Goal: Find specific page/section: Find specific page/section

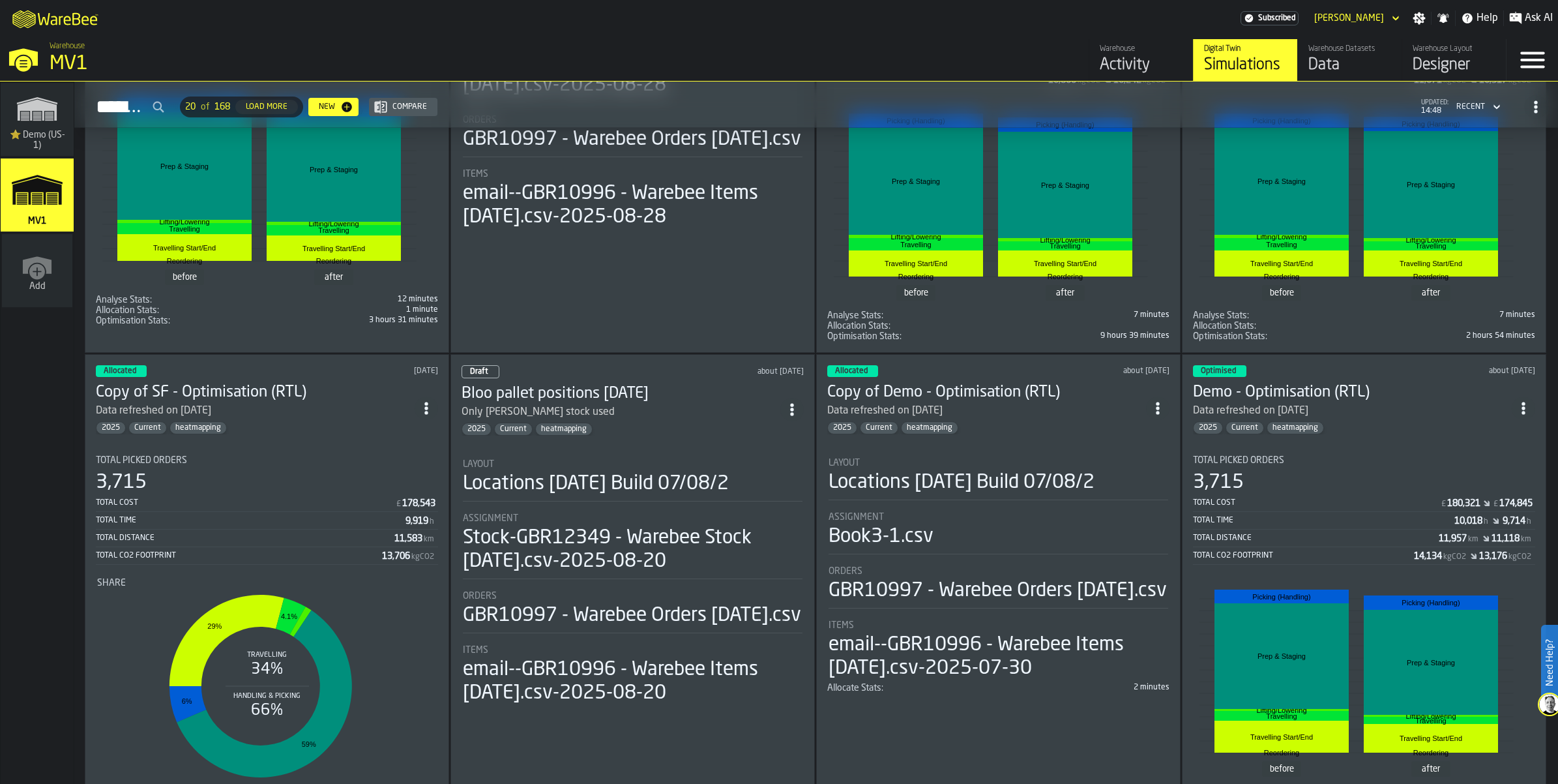
scroll to position [1711, 0]
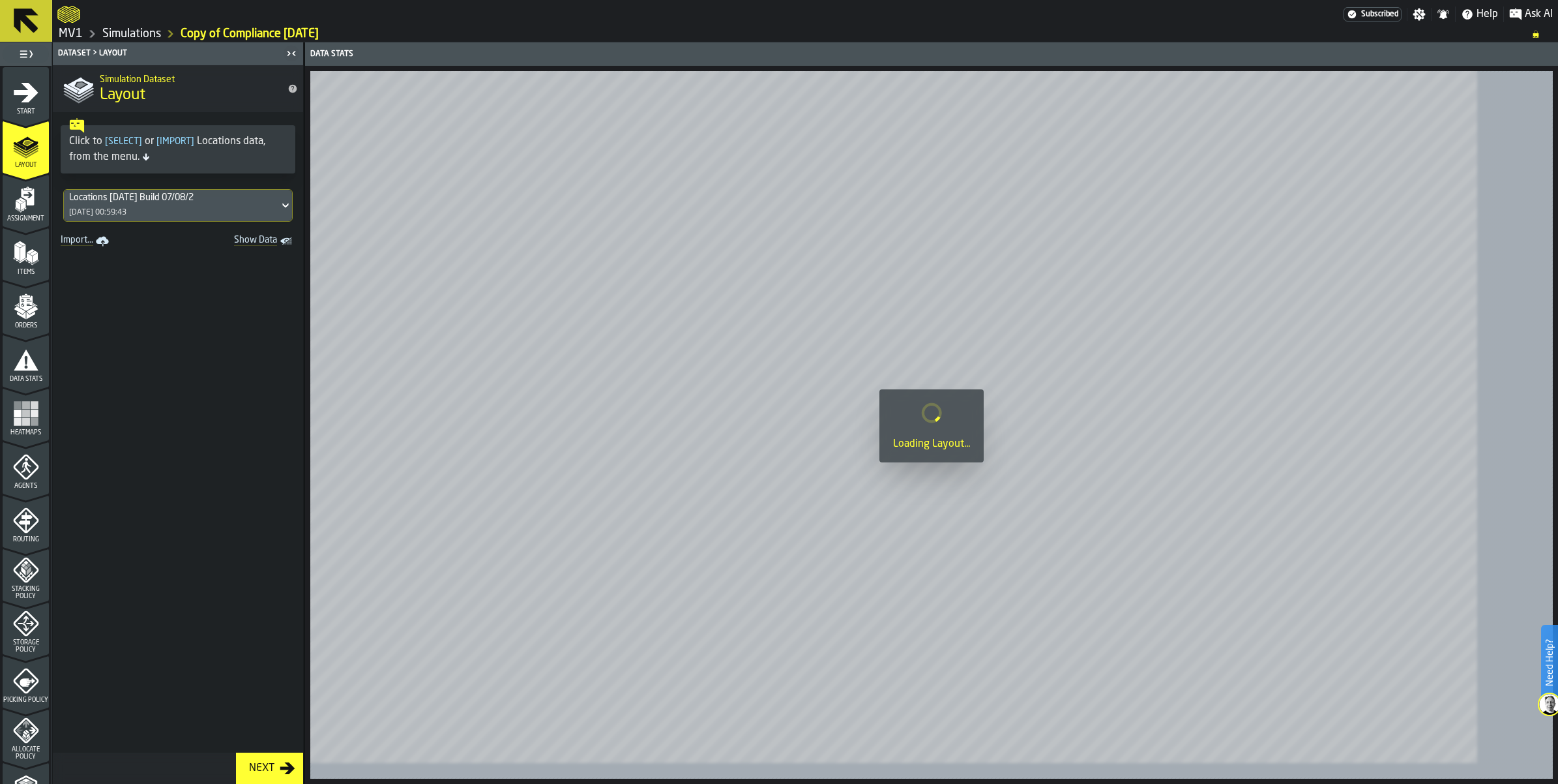
click at [52, 32] on button at bounding box center [26, 21] width 52 height 42
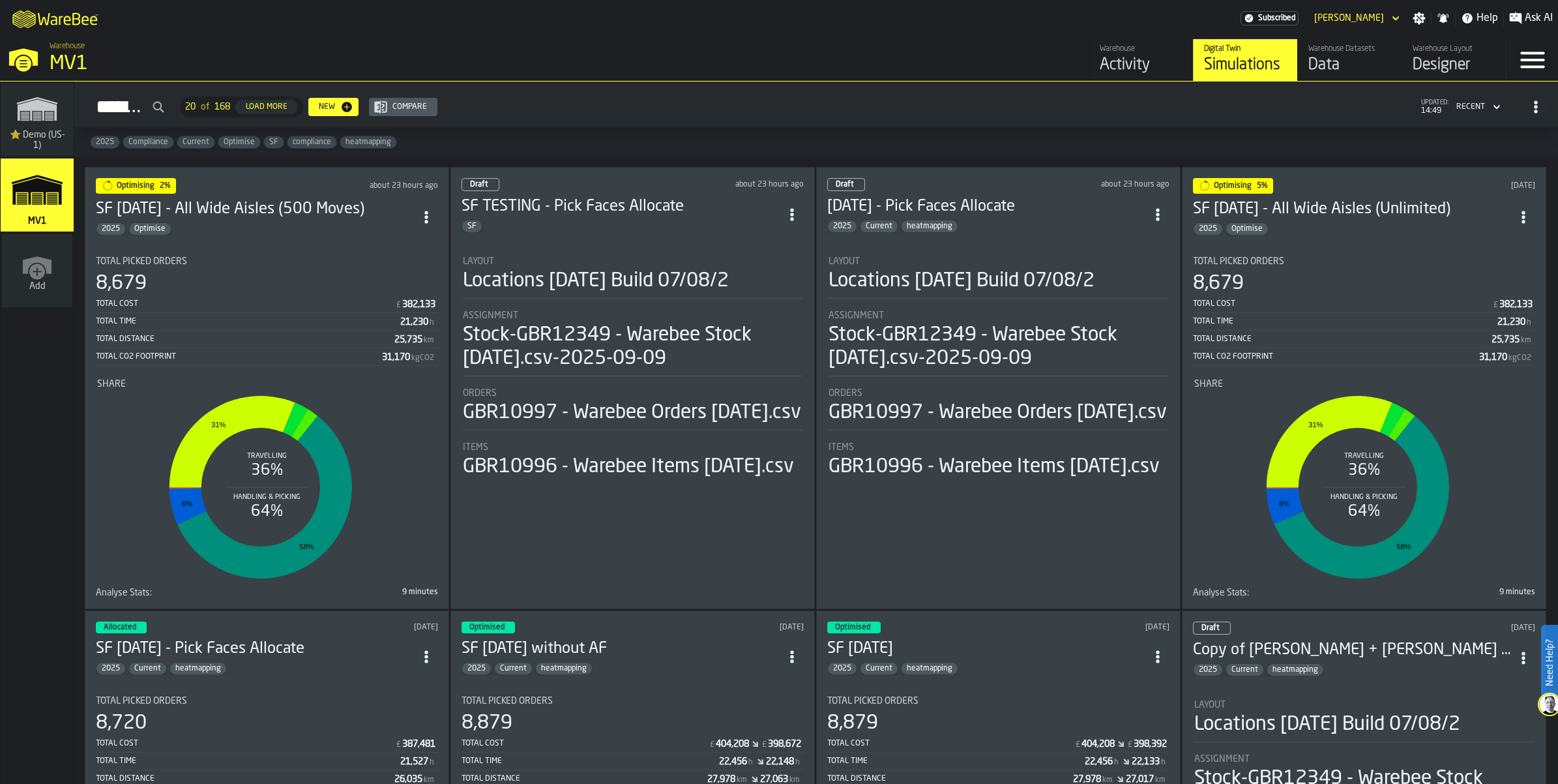
click at [598, 370] on div "Stock-GBR12349 - Warebee Stock [DATE].csv-2025-09-09" at bounding box center [632, 347] width 340 height 47
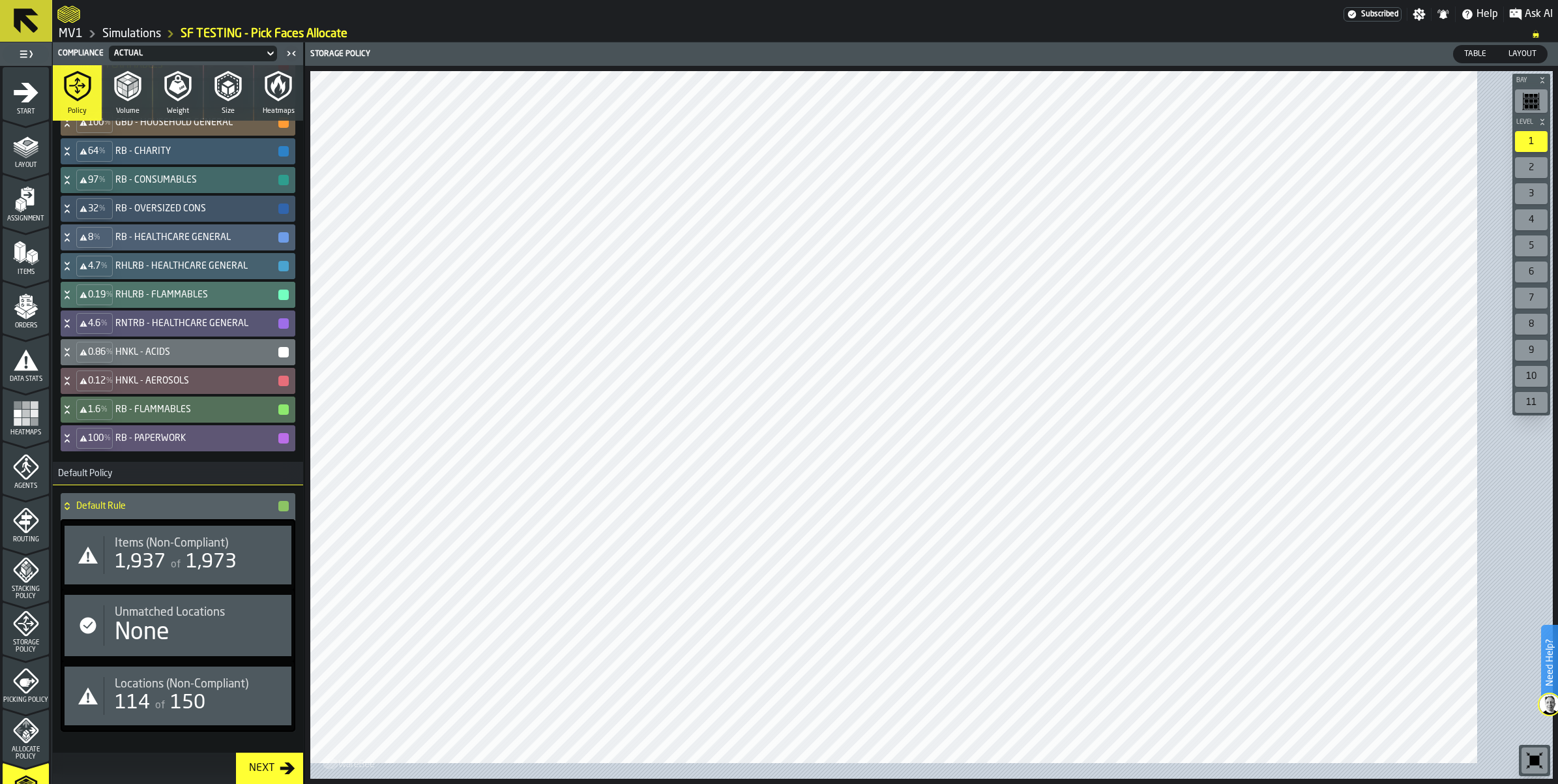
scroll to position [550, 0]
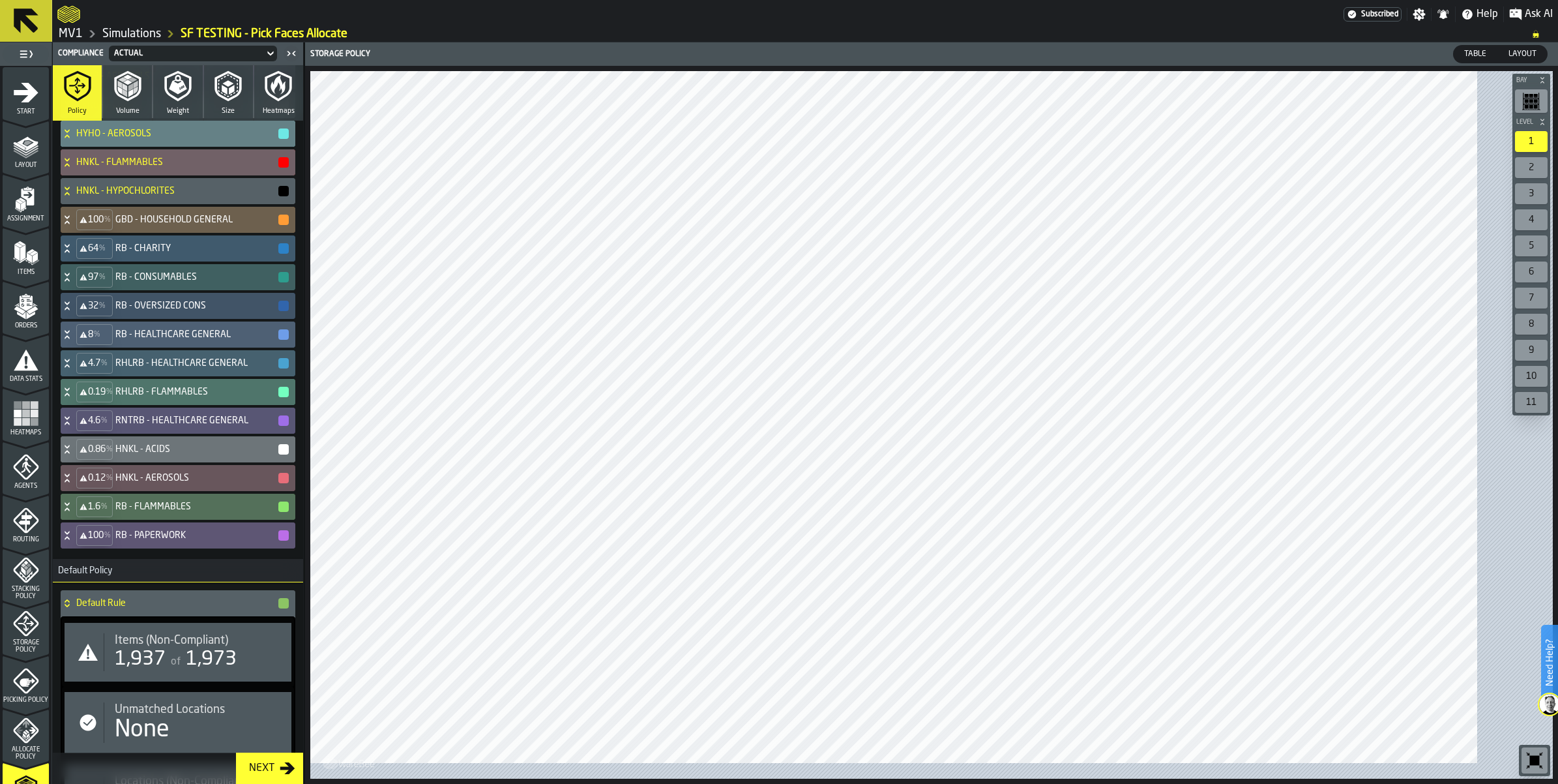
click at [201, 146] on div "HYHO - AEROSOLS" at bounding box center [176, 134] width 230 height 26
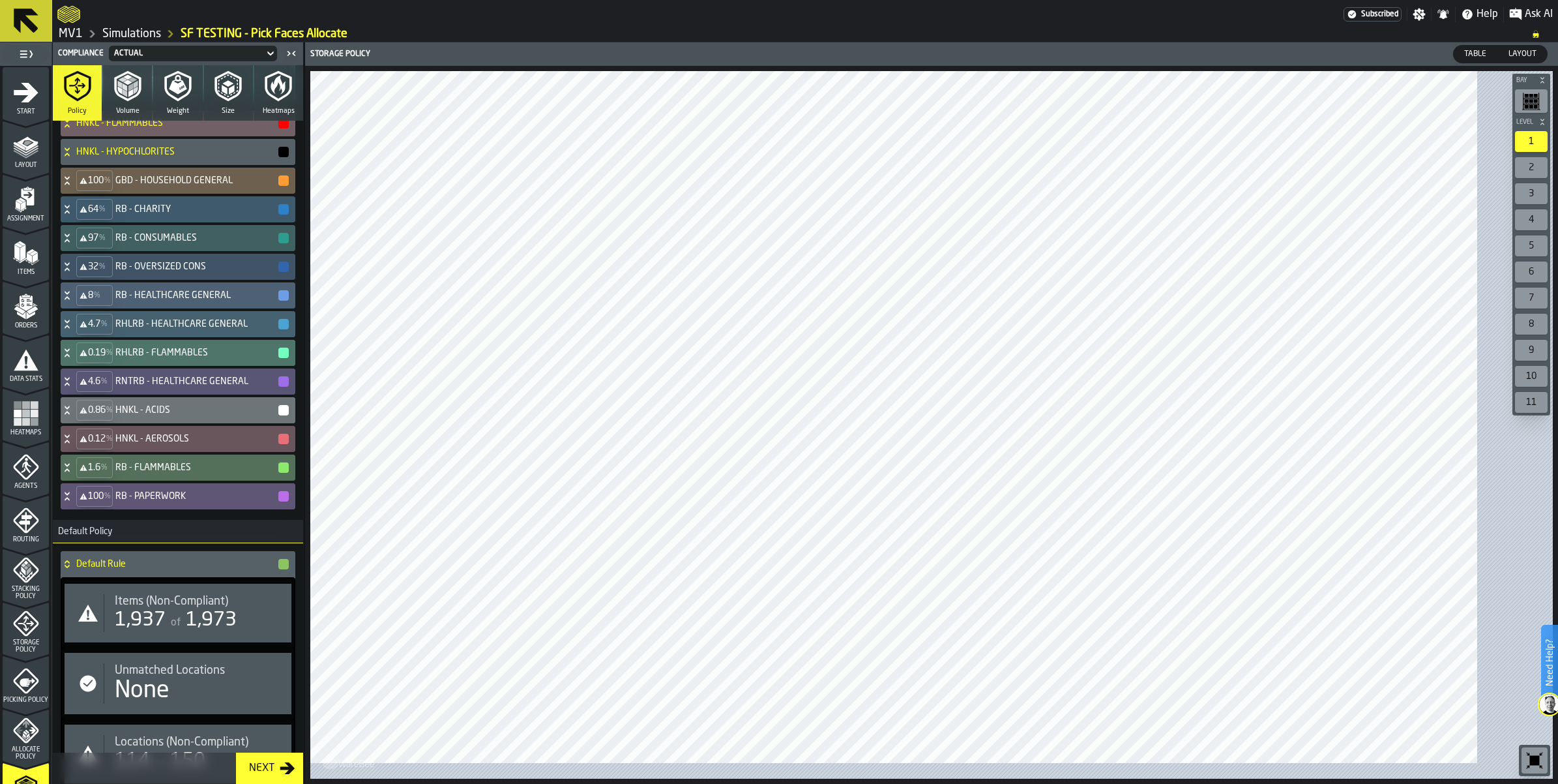
scroll to position [1446, 0]
